Goal: Check status: Check status

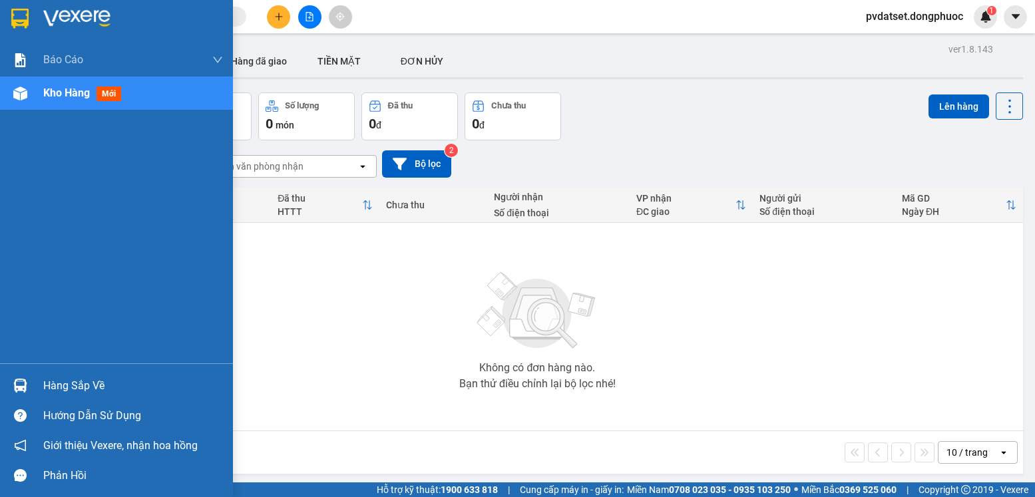
click at [25, 382] on img at bounding box center [20, 386] width 14 height 14
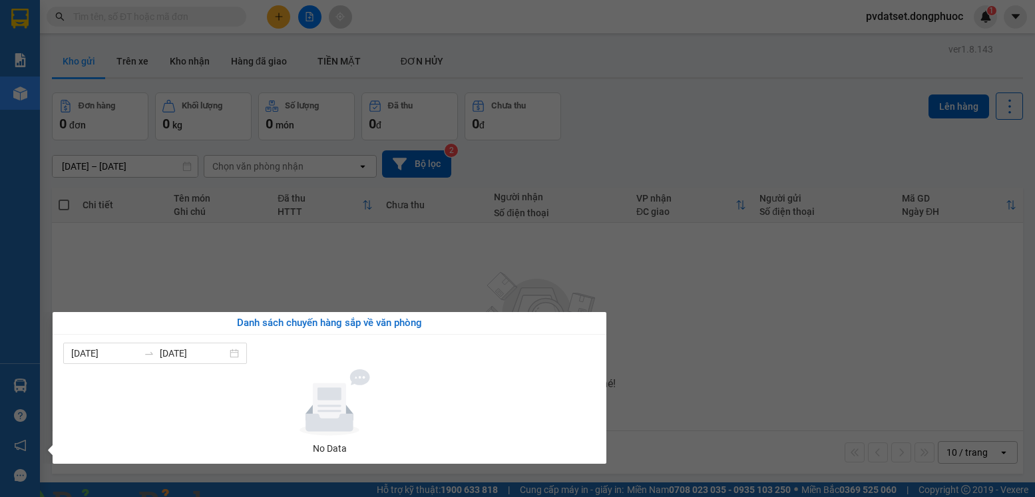
click at [510, 281] on section "Kết quả tìm kiếm ( 0 ) Bộ lọc Ngày tạo đơn gần nhất No Data pvdatset.dongphuoc …" at bounding box center [517, 248] width 1035 height 497
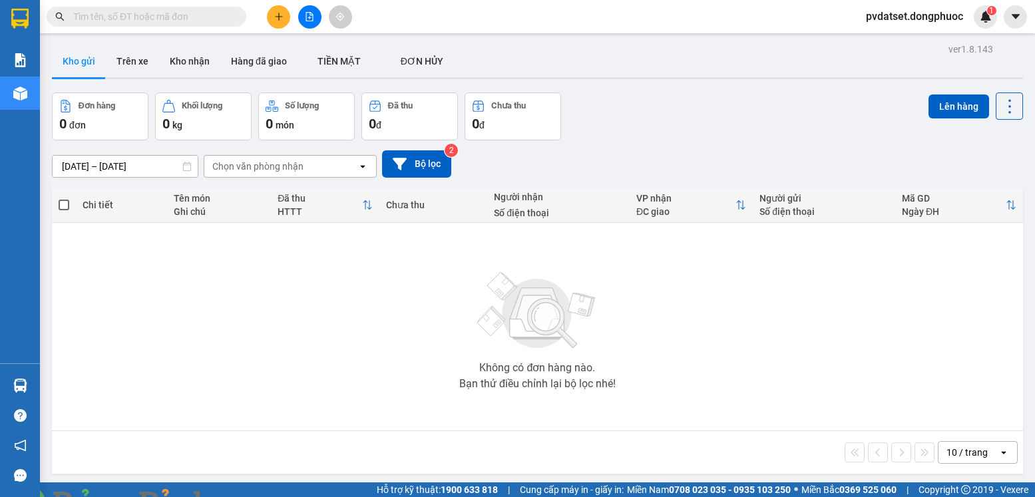
click at [245, 496] on img at bounding box center [241, 505] width 8 height 8
click at [138, 55] on button "Trên xe" at bounding box center [132, 61] width 53 height 32
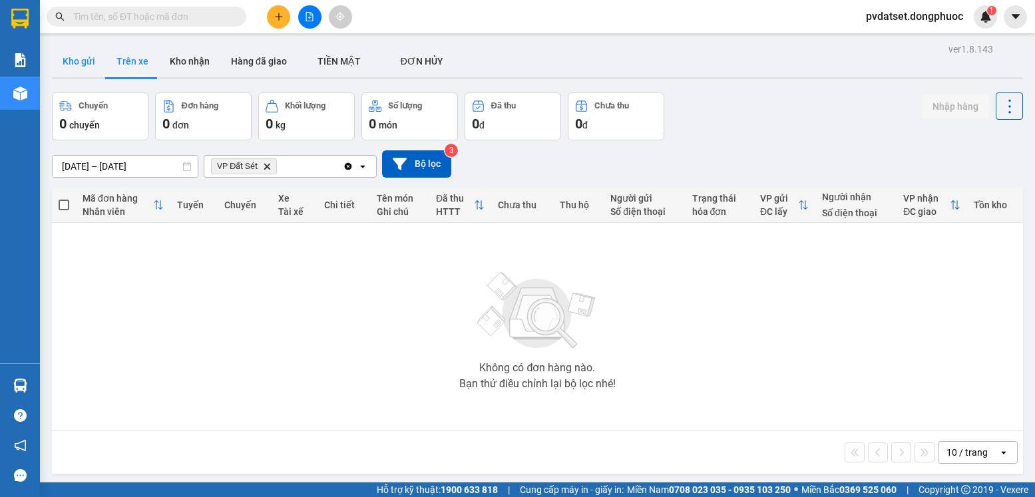
click at [87, 67] on button "Kho gửi" at bounding box center [79, 61] width 54 height 32
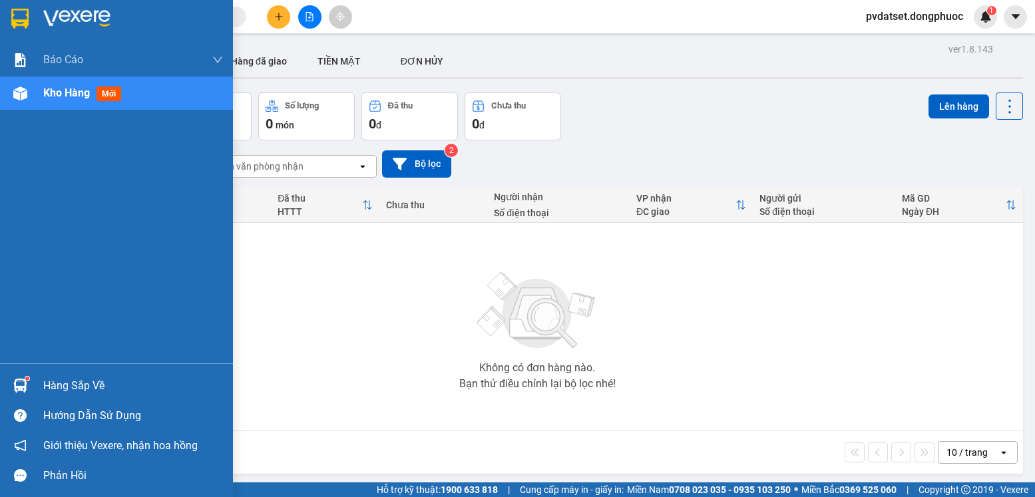
drag, startPoint x: 39, startPoint y: 376, endPoint x: 48, endPoint y: 377, distance: 9.4
click at [40, 377] on div "Hàng sắp về" at bounding box center [116, 386] width 233 height 30
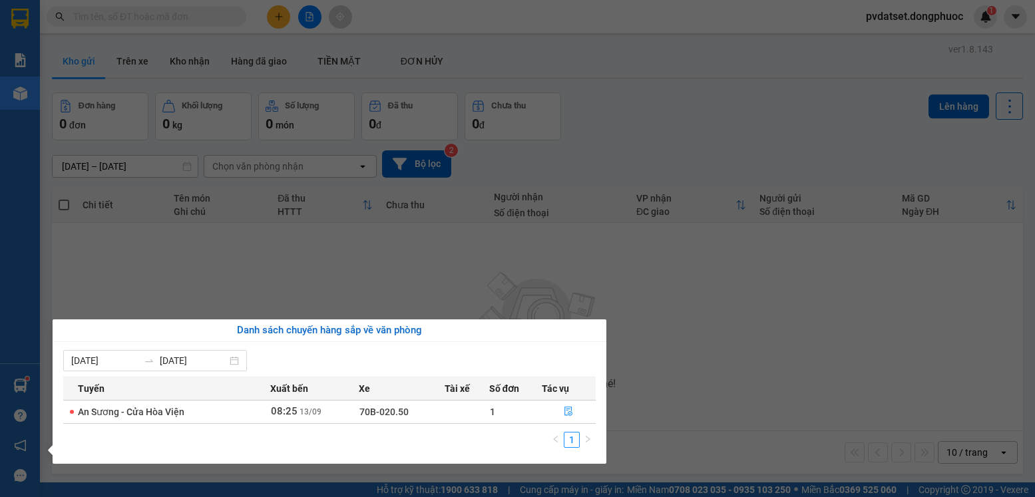
click at [226, 274] on section "Kết quả tìm kiếm ( 0 ) Bộ lọc Ngày tạo đơn gần nhất No Data pvdatset.dongphuoc …" at bounding box center [517, 248] width 1035 height 497
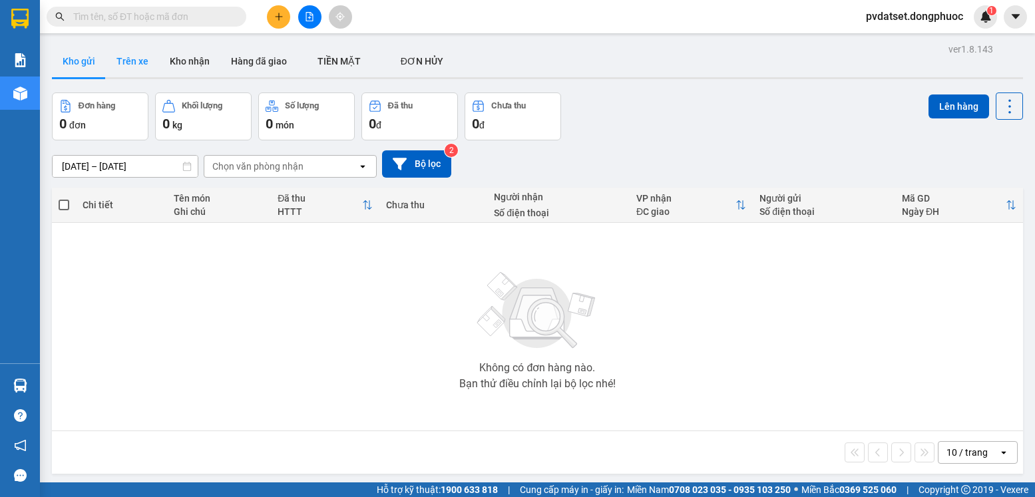
click at [126, 59] on button "Trên xe" at bounding box center [132, 61] width 53 height 32
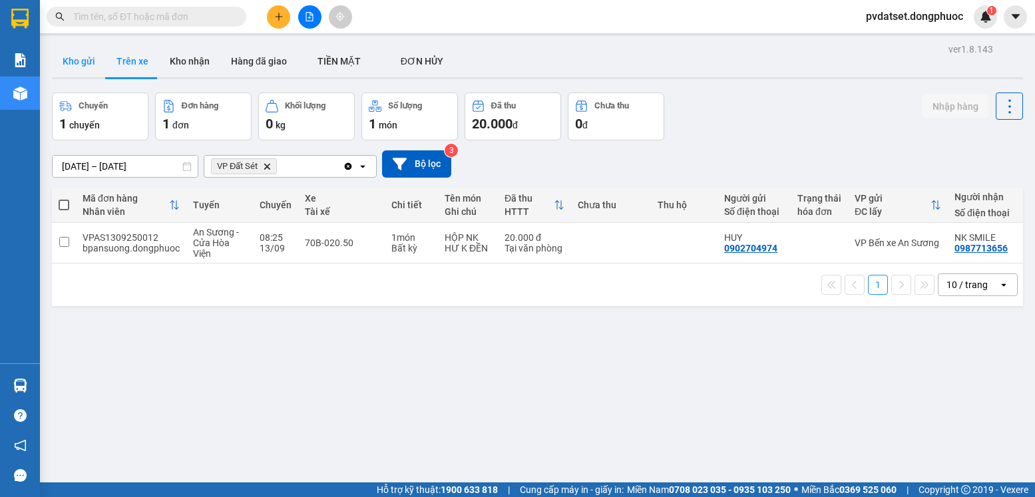
click at [71, 54] on button "Kho gửi" at bounding box center [79, 61] width 54 height 32
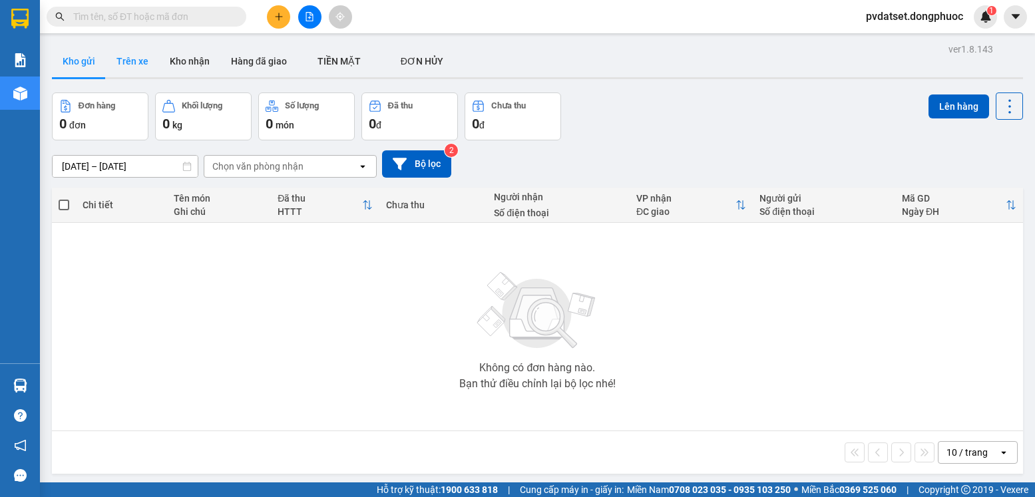
click at [130, 61] on button "Trên xe" at bounding box center [132, 61] width 53 height 32
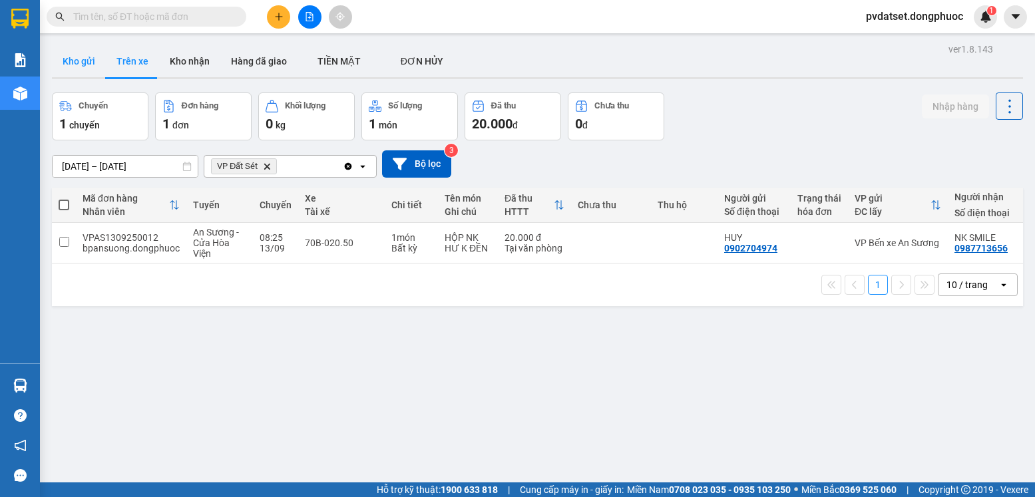
click at [83, 65] on button "Kho gửi" at bounding box center [79, 61] width 54 height 32
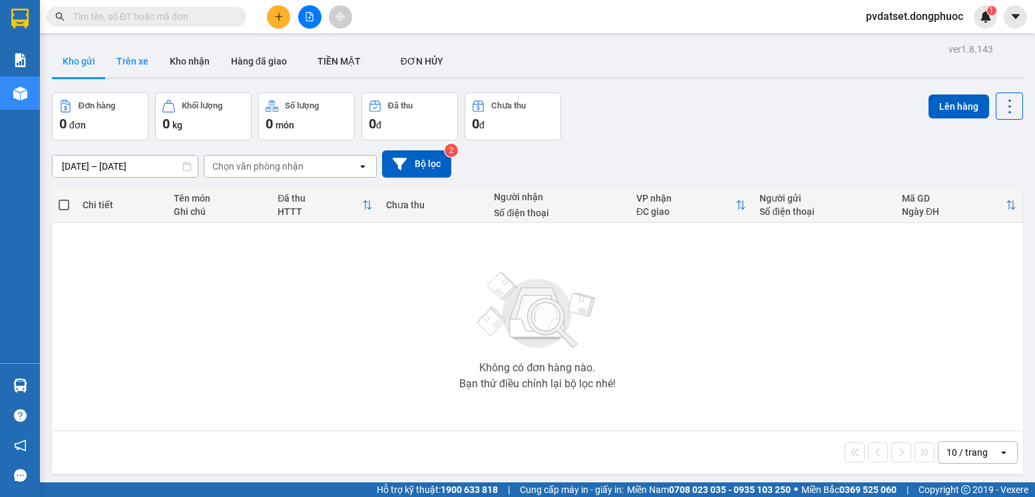
click at [128, 63] on button "Trên xe" at bounding box center [132, 61] width 53 height 32
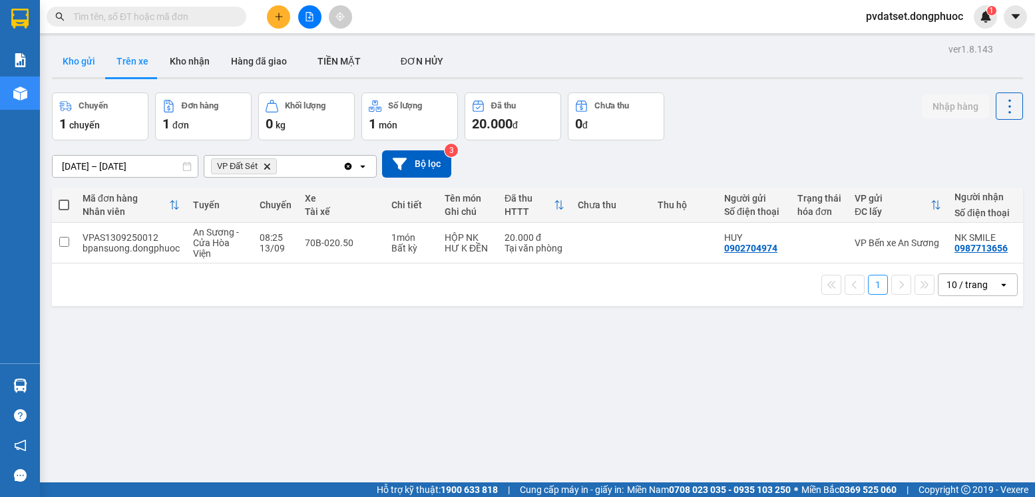
click at [89, 63] on button "Kho gửi" at bounding box center [79, 61] width 54 height 32
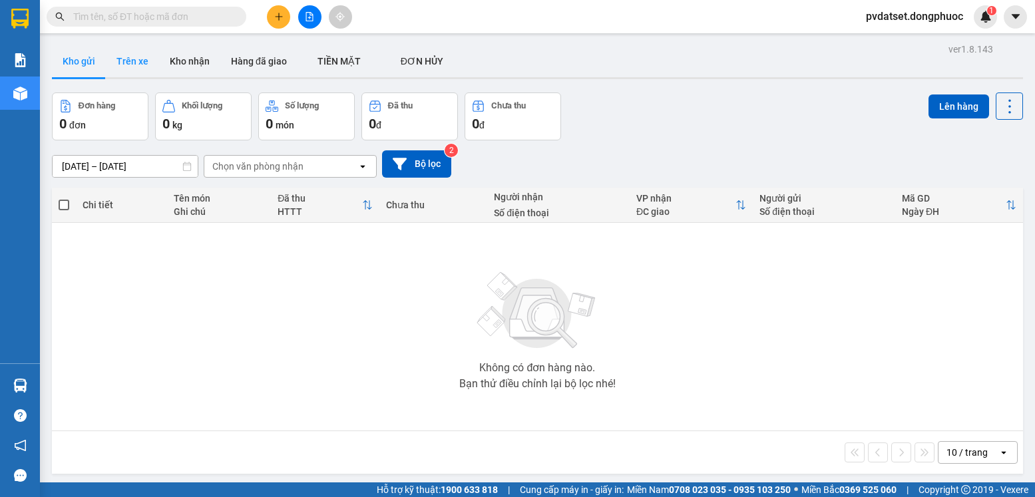
click at [126, 73] on button "Trên xe" at bounding box center [132, 61] width 53 height 32
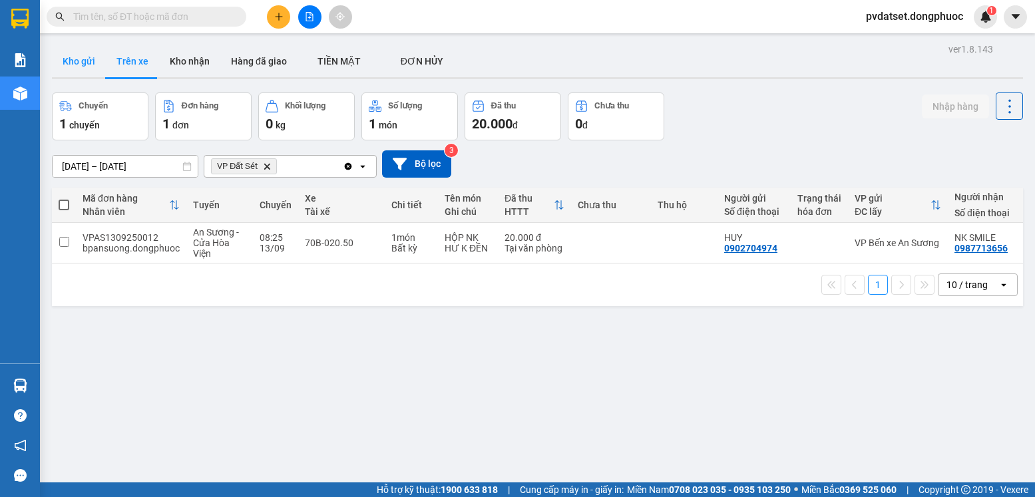
click at [83, 60] on button "Kho gửi" at bounding box center [79, 61] width 54 height 32
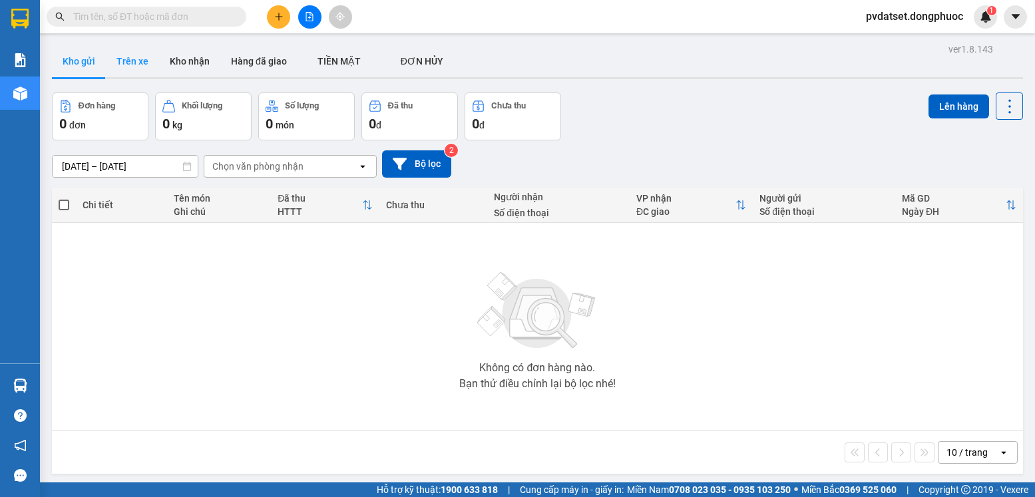
click at [130, 59] on button "Trên xe" at bounding box center [132, 61] width 53 height 32
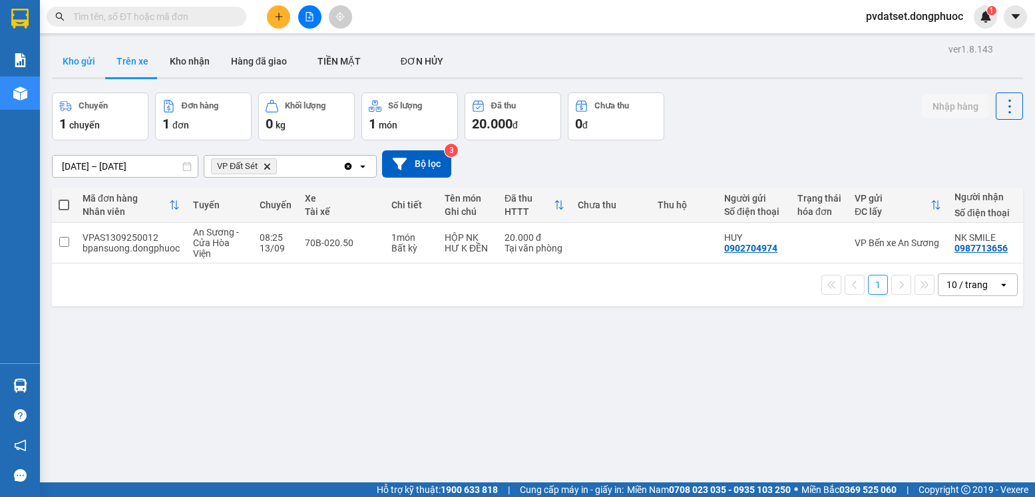
click at [82, 58] on button "Kho gửi" at bounding box center [79, 61] width 54 height 32
